Goal: Task Accomplishment & Management: Complete application form

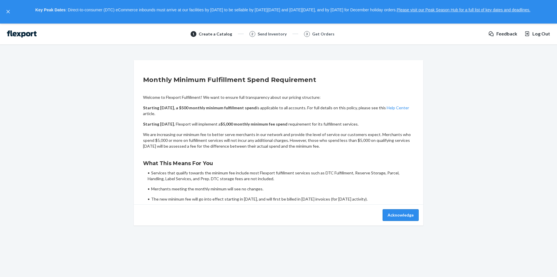
click at [400, 215] on button "Acknowledge" at bounding box center [401, 215] width 36 height 12
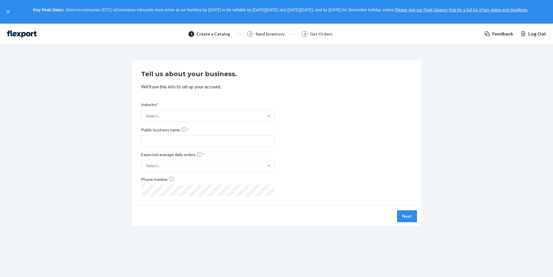
click at [407, 211] on button "Next" at bounding box center [407, 216] width 20 height 12
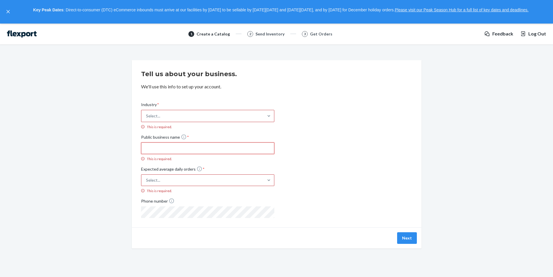
click at [205, 151] on input "Public business name * This is required." at bounding box center [207, 148] width 133 height 12
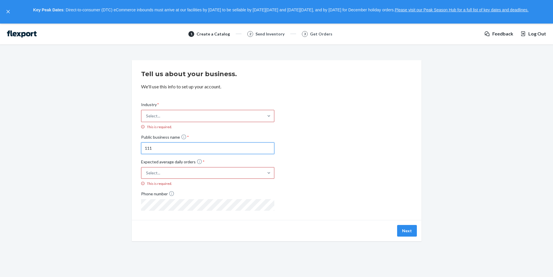
type input "111"
click at [203, 169] on div "Select..." at bounding box center [202, 173] width 122 height 10
click at [117, 173] on input "Expected average daily orders * Select... This is required." at bounding box center [117, 173] width 0 height 0
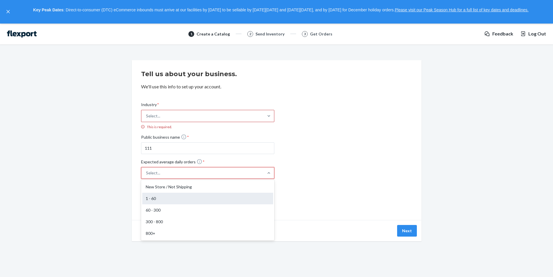
click at [186, 200] on div "1 - 60" at bounding box center [207, 199] width 131 height 12
click at [117, 173] on input "Expected average daily orders * option 1 - 60 focused, 2 of 5. 5 results availa…" at bounding box center [117, 173] width 0 height 0
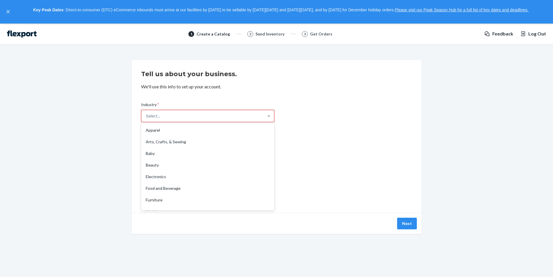
click at [206, 113] on div "Select..." at bounding box center [202, 116] width 122 height 12
click at [147, 113] on input "Industry * option Apparel focused, 1 of 19. 19 results available. Use Up and Do…" at bounding box center [146, 116] width 1 height 6
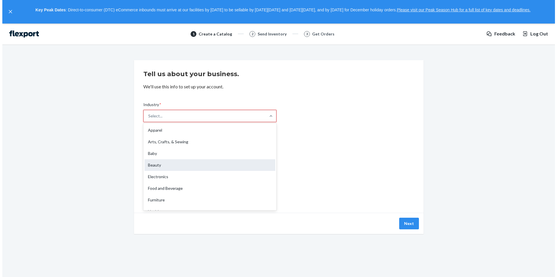
scroll to position [29, 0]
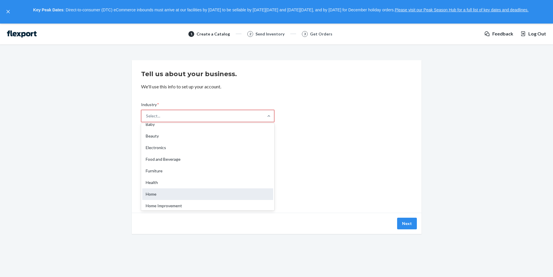
click at [178, 188] on div "Home" at bounding box center [207, 194] width 131 height 12
click at [147, 119] on input "Industry * option Home focused, 9 of 19. 19 results available. Use Up and Down …" at bounding box center [146, 116] width 1 height 6
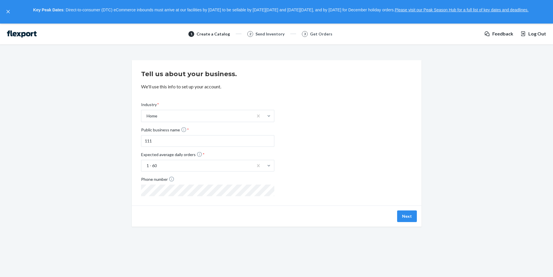
click at [307, 150] on div "Industry * Home Public business name * 111 Expected average daily orders * 1 - …" at bounding box center [276, 144] width 271 height 104
click at [406, 212] on button "Next" at bounding box center [407, 216] width 20 height 12
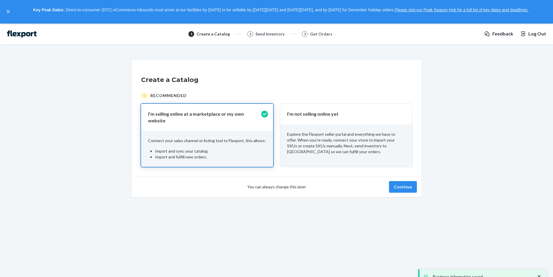
click at [304, 134] on p "Explore the Flexport seller portal and everything we have to offer. When you’re…" at bounding box center [346, 142] width 118 height 23
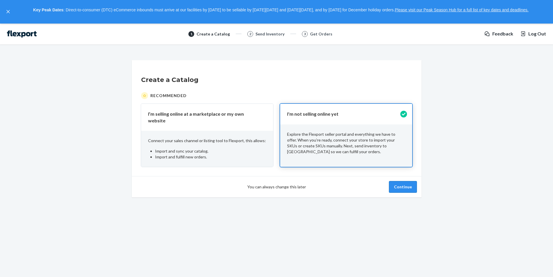
click at [403, 181] on button "Continue" at bounding box center [403, 187] width 28 height 12
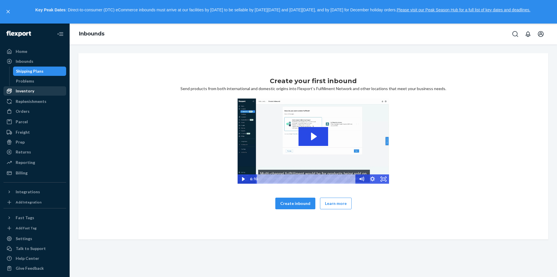
click at [33, 91] on div "Inventory" at bounding box center [25, 91] width 19 height 6
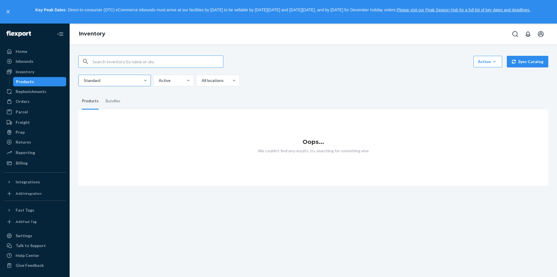
click at [136, 81] on div at bounding box center [114, 80] width 62 height 7
click at [84, 81] on input "Standard" at bounding box center [83, 81] width 1 height 6
click at [230, 98] on fieldset "Products Bundles" at bounding box center [313, 101] width 470 height 16
click at [515, 63] on button "Sync Catalog" at bounding box center [528, 62] width 42 height 12
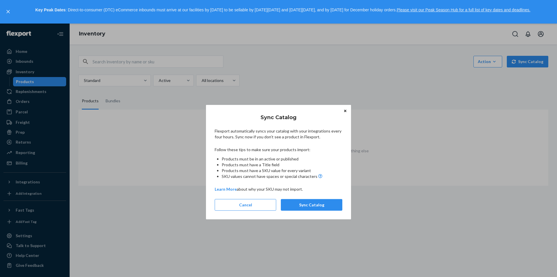
click at [347, 110] on button "Close" at bounding box center [346, 110] width 6 height 6
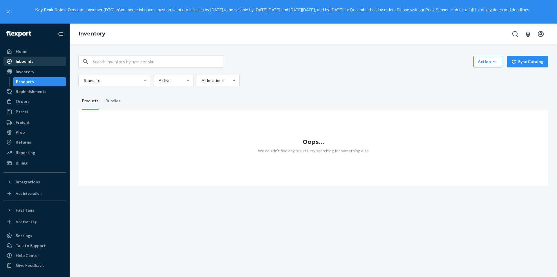
click at [21, 60] on div "Inbounds" at bounding box center [25, 61] width 18 height 6
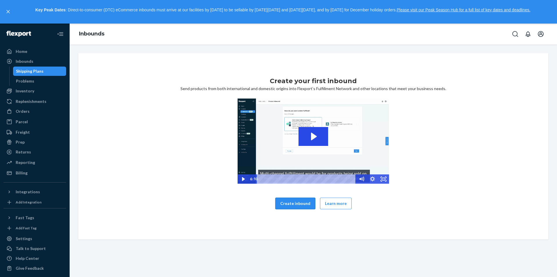
click at [303, 205] on button "Create inbound" at bounding box center [296, 203] width 40 height 12
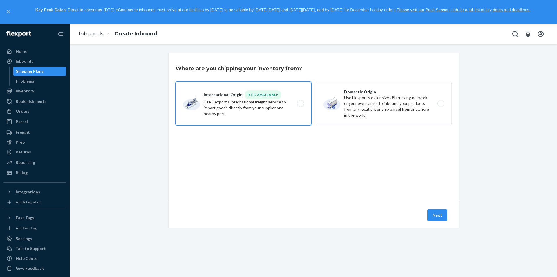
click at [244, 118] on label "International Origin DTC Available Use Flexport's international freight service…" at bounding box center [244, 104] width 136 height 44
click at [301, 105] on input "International Origin DTC Available Use Flexport's international freight service…" at bounding box center [303, 103] width 4 height 4
radio input "true"
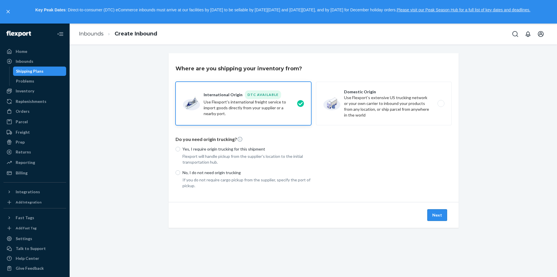
click at [429, 215] on button "Next" at bounding box center [438, 215] width 20 height 12
click at [179, 175] on div "No, I do not need origin trucking If you do not require cargo pickup from the s…" at bounding box center [244, 179] width 136 height 19
click at [177, 174] on input "No, I do not need origin trucking" at bounding box center [178, 172] width 5 height 5
radio input "true"
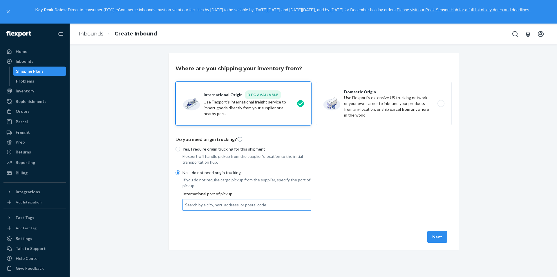
click at [249, 207] on div "Search by a city, port, address, or postal code" at bounding box center [247, 204] width 128 height 10
click at [186, 207] on input "Search by a city, port, address, or postal code" at bounding box center [185, 205] width 1 height 6
click at [248, 206] on div "Search by a city, port, address, or postal code" at bounding box center [225, 205] width 81 height 6
click at [186, 206] on input "0 results available. Use Up and Down to choose options, press Enter to select t…" at bounding box center [185, 205] width 1 height 6
type input "111"
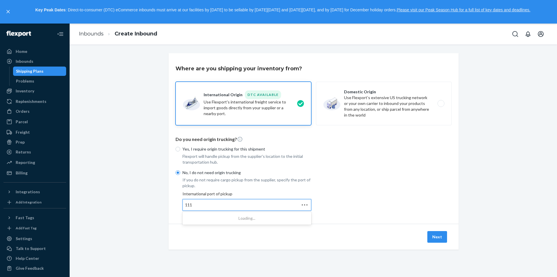
click at [340, 205] on div "Yes, I require origin trucking for this shipment Flexport will handle pickup fr…" at bounding box center [314, 177] width 276 height 69
click at [250, 205] on div "111 111" at bounding box center [247, 204] width 128 height 10
click at [193, 205] on input "111" at bounding box center [189, 205] width 8 height 6
click at [373, 105] on label "Domestic Origin Use Flexport’s extensive US trucking network or your own carrie…" at bounding box center [384, 104] width 136 height 44
click at [441, 105] on input "Domestic Origin Use Flexport’s extensive US trucking network or your own carrie…" at bounding box center [443, 103] width 4 height 4
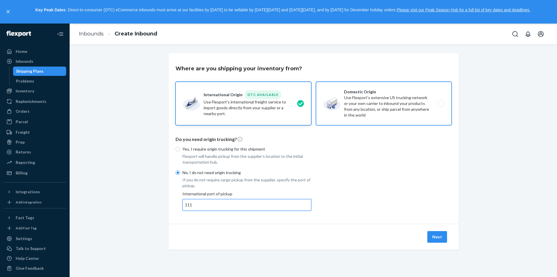
radio input "true"
radio input "false"
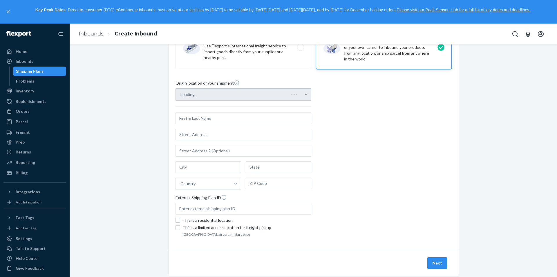
scroll to position [58, 0]
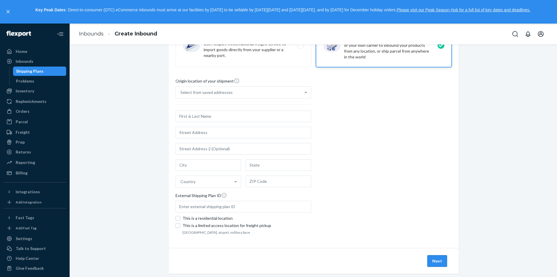
click at [433, 261] on button "Next" at bounding box center [438, 261] width 20 height 12
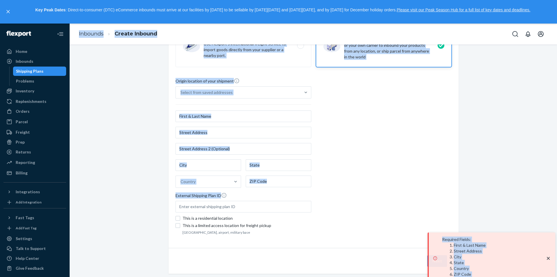
drag, startPoint x: 436, startPoint y: 236, endPoint x: 441, endPoint y: 204, distance: 32.7
click at [441, 204] on div "Required Fields : First & Last Name Street Address City State Country ZIP Code …" at bounding box center [278, 150] width 557 height 253
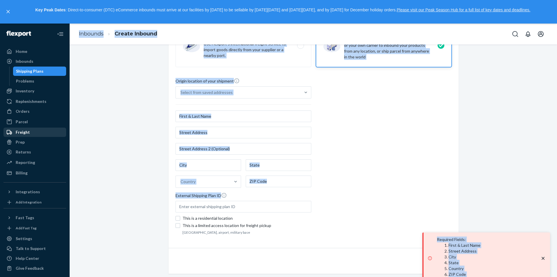
click at [27, 132] on div "Freight" at bounding box center [23, 132] width 14 height 6
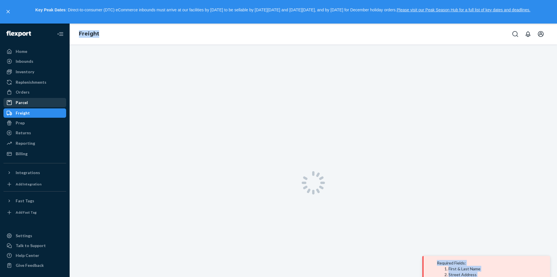
click at [24, 99] on div "Parcel" at bounding box center [35, 102] width 62 height 8
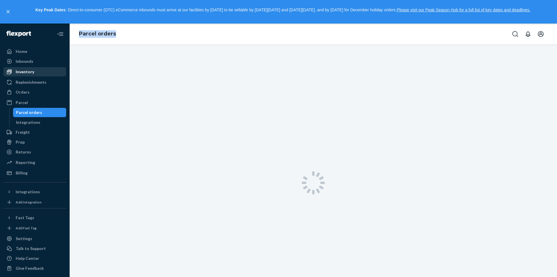
click at [32, 71] on div "Inventory" at bounding box center [25, 72] width 19 height 6
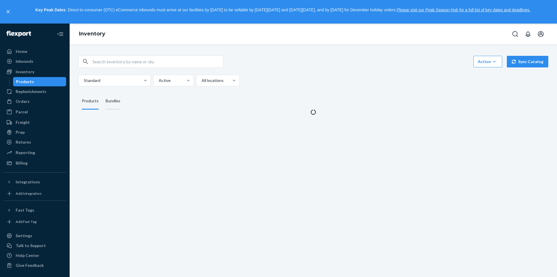
click at [110, 102] on div "Bundles" at bounding box center [113, 101] width 15 height 16
click at [102, 93] on input "Bundles" at bounding box center [102, 93] width 0 height 0
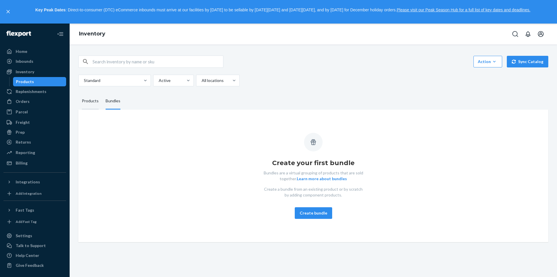
click at [94, 103] on div "Products" at bounding box center [90, 101] width 17 height 16
click at [78, 93] on input "Products" at bounding box center [78, 93] width 0 height 0
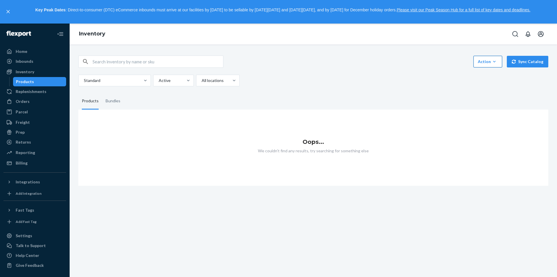
click at [482, 63] on div "Action" at bounding box center [488, 62] width 20 height 6
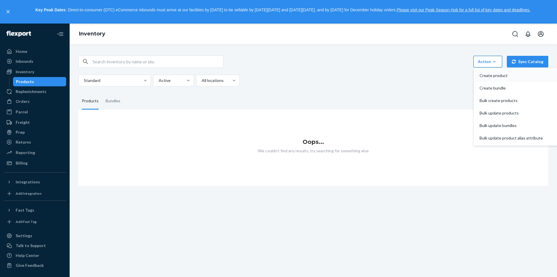
click at [489, 74] on span "Create product" at bounding box center [511, 75] width 63 height 4
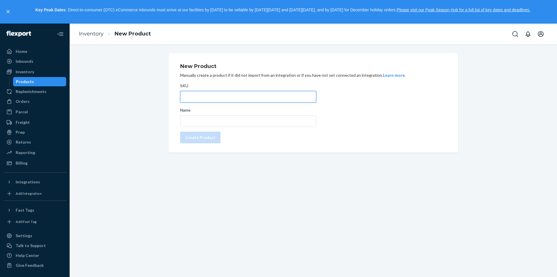
click at [215, 100] on input "SKU" at bounding box center [248, 97] width 136 height 12
type input "t"
type input "chair"
click at [196, 116] on input "Name" at bounding box center [248, 121] width 136 height 12
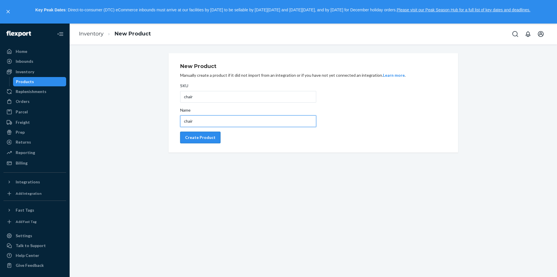
type input "chair"
click at [203, 135] on div "Create Product" at bounding box center [200, 137] width 30 height 6
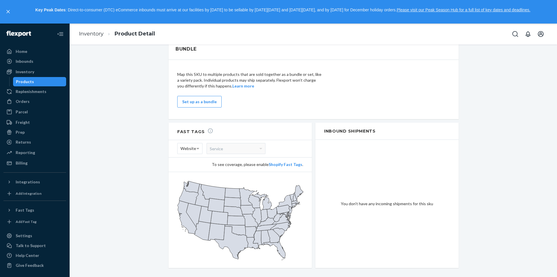
scroll to position [331, 0]
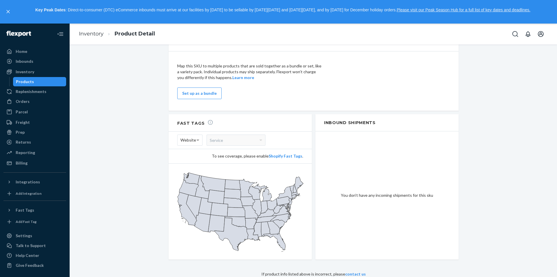
click at [24, 83] on div "Products" at bounding box center [25, 82] width 18 height 6
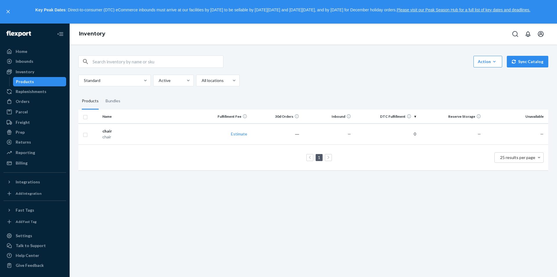
drag, startPoint x: 557, startPoint y: 8, endPoint x: 250, endPoint y: 253, distance: 392.9
click at [250, 253] on div "Action Create product Create bundle Bulk create products Bulk update products B…" at bounding box center [314, 160] width 488 height 232
click at [321, 76] on div "Standard Active All locations" at bounding box center [311, 81] width 466 height 12
click at [494, 199] on div "Action Create product Create bundle Bulk create products Bulk update products B…" at bounding box center [314, 160] width 488 height 232
